Goal: Complete application form: Complete application form

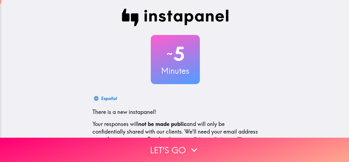
scroll to position [65, 0]
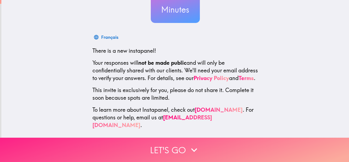
click at [178, 150] on button "Let's go" at bounding box center [174, 149] width 349 height 24
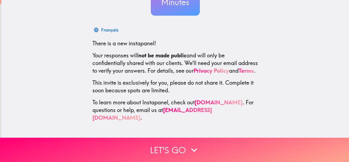
scroll to position [0, 0]
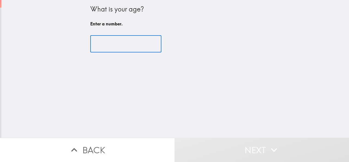
click at [108, 48] on input "number" at bounding box center [125, 43] width 71 height 17
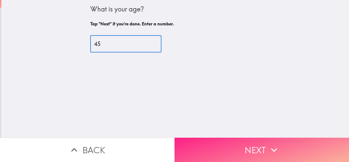
type input "45"
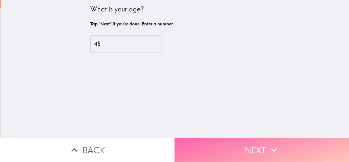
click at [250, 141] on button "Next" at bounding box center [261, 149] width 174 height 24
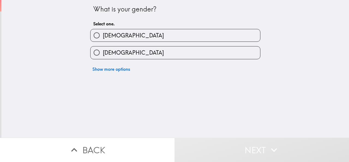
click at [132, 36] on label "[DEMOGRAPHIC_DATA]" at bounding box center [176, 35] width 170 height 12
click at [103, 36] on input "[DEMOGRAPHIC_DATA]" at bounding box center [97, 35] width 12 height 12
radio input "true"
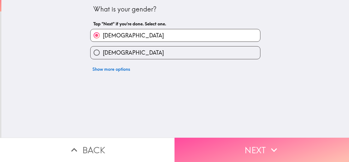
drag, startPoint x: 234, startPoint y: 147, endPoint x: 233, endPoint y: 144, distance: 3.3
click at [233, 147] on button "Next" at bounding box center [261, 149] width 174 height 24
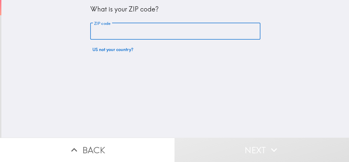
click at [130, 29] on input "ZIP code" at bounding box center [175, 31] width 170 height 17
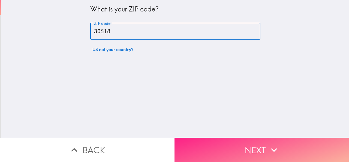
type input "30518"
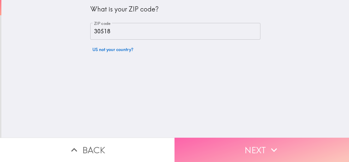
click at [233, 142] on button "Next" at bounding box center [261, 149] width 174 height 24
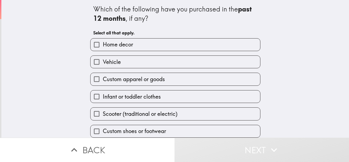
click at [139, 42] on label "Home decor" at bounding box center [176, 44] width 170 height 12
click at [103, 42] on input "Home decor" at bounding box center [97, 44] width 12 height 12
checkbox input "true"
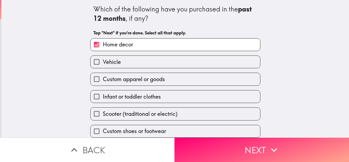
click at [164, 80] on label "Custom apparel or goods" at bounding box center [176, 79] width 170 height 12
click at [103, 80] on input "Custom apparel or goods" at bounding box center [97, 79] width 12 height 12
checkbox input "true"
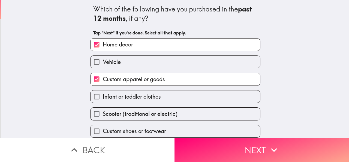
scroll to position [40, 0]
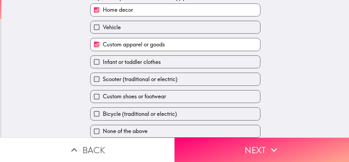
click at [144, 58] on span "Infant or toddler clothes" at bounding box center [132, 62] width 58 height 8
click at [103, 56] on input "Infant or toddler clothes" at bounding box center [97, 62] width 12 height 12
checkbox input "true"
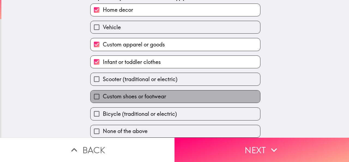
click at [134, 94] on span "Custom shoes or footwear" at bounding box center [134, 96] width 63 height 8
click at [103, 94] on input "Custom shoes or footwear" at bounding box center [97, 96] width 12 height 12
checkbox input "true"
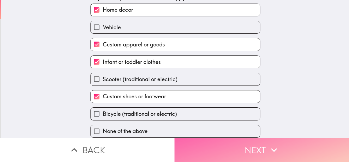
click at [246, 144] on button "Next" at bounding box center [261, 149] width 174 height 24
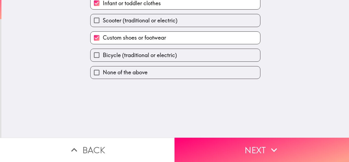
scroll to position [0, 0]
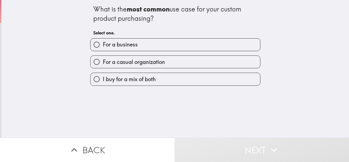
click at [152, 81] on span "I buy for a mix of both" at bounding box center [129, 79] width 53 height 8
click at [103, 81] on input "I buy for a mix of both" at bounding box center [97, 79] width 12 height 12
radio input "true"
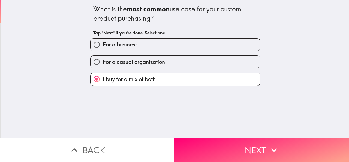
click at [211, 144] on button "Next" at bounding box center [261, 149] width 174 height 24
